Goal: Task Accomplishment & Management: Manage account settings

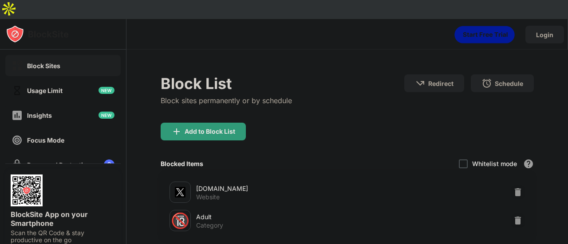
click at [513, 188] on img at bounding box center [517, 192] width 9 height 9
click at [513, 217] on img at bounding box center [517, 221] width 9 height 9
click at [545, 26] on div "Login" at bounding box center [544, 35] width 39 height 18
click at [538, 20] on body "Block Sites Usage Limit Insights Focus Mode Password Protection Custom Block Pa…" at bounding box center [284, 132] width 568 height 264
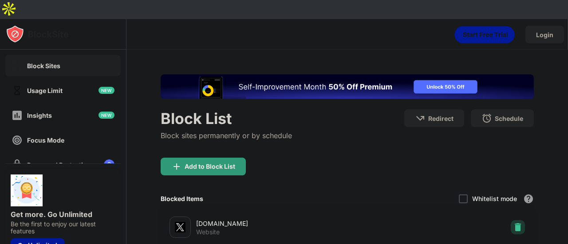
click at [513, 223] on img at bounding box center [517, 227] width 9 height 9
